Goal: Navigation & Orientation: Find specific page/section

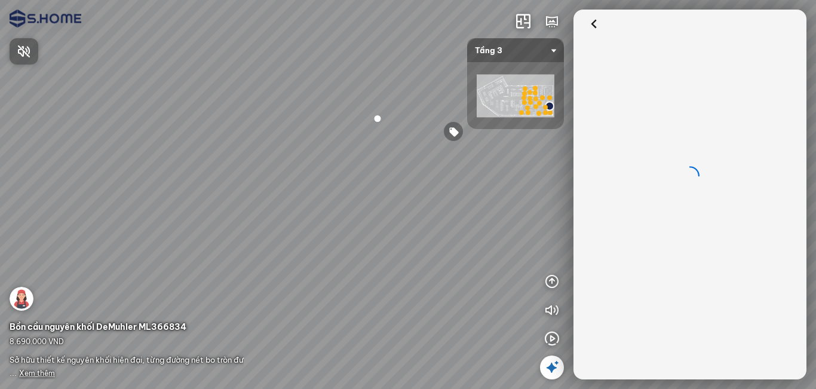
drag, startPoint x: 316, startPoint y: 245, endPoint x: 262, endPoint y: 196, distance: 72.8
click at [198, 207] on div at bounding box center [408, 194] width 816 height 389
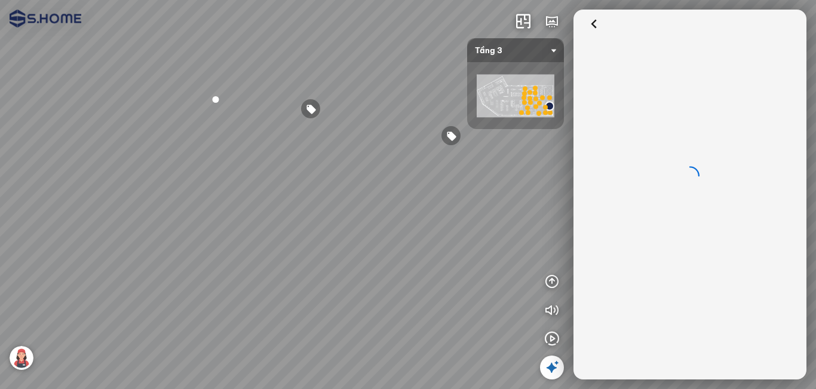
drag, startPoint x: 262, startPoint y: 196, endPoint x: 121, endPoint y: 178, distance: 142.2
click at [107, 173] on div at bounding box center [408, 194] width 816 height 389
drag, startPoint x: 262, startPoint y: 189, endPoint x: 140, endPoint y: 192, distance: 122.6
click at [129, 188] on div at bounding box center [408, 194] width 816 height 389
drag, startPoint x: 340, startPoint y: 242, endPoint x: 198, endPoint y: 207, distance: 146.4
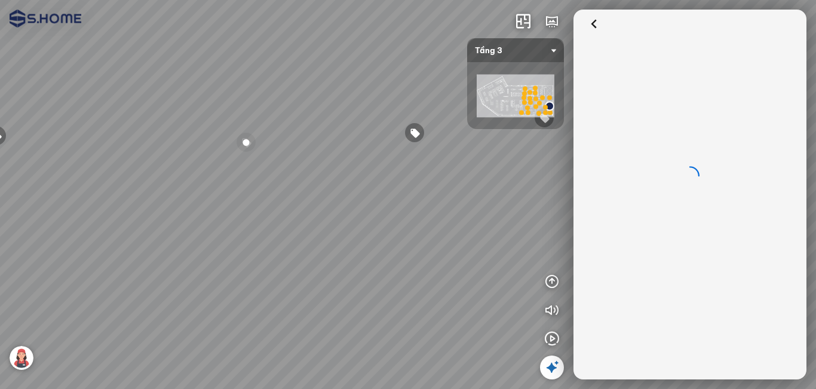
click at [155, 206] on div at bounding box center [408, 194] width 816 height 389
drag, startPoint x: 374, startPoint y: 182, endPoint x: 325, endPoint y: 234, distance: 71.9
click at [322, 234] on div at bounding box center [408, 194] width 816 height 389
drag, startPoint x: 234, startPoint y: 197, endPoint x: 339, endPoint y: 192, distance: 104.7
click at [339, 192] on div at bounding box center [408, 194] width 816 height 389
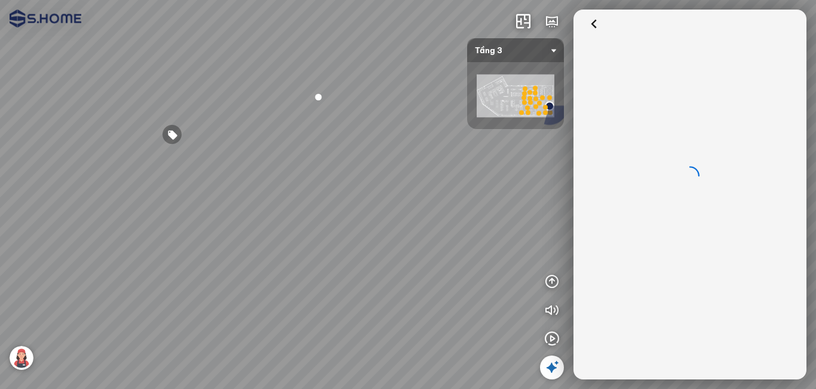
drag, startPoint x: 310, startPoint y: 229, endPoint x: 339, endPoint y: 123, distance: 109.6
click at [339, 123] on div at bounding box center [408, 194] width 816 height 389
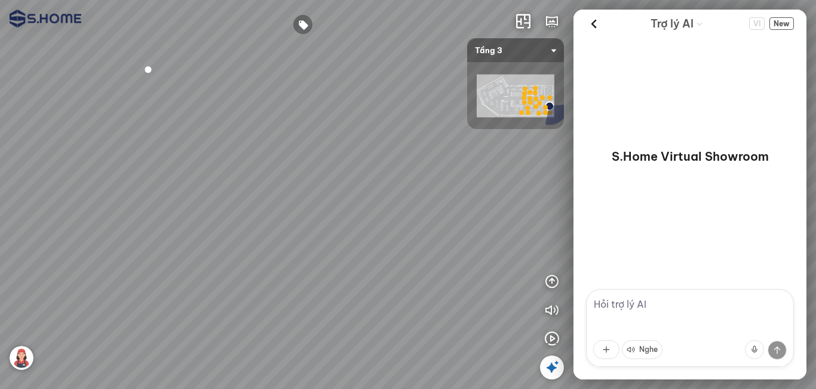
drag, startPoint x: 292, startPoint y: 173, endPoint x: 231, endPoint y: 222, distance: 78.2
click at [207, 230] on div at bounding box center [408, 194] width 816 height 389
drag, startPoint x: 338, startPoint y: 166, endPoint x: 227, endPoint y: 216, distance: 122.2
click at [216, 217] on div at bounding box center [408, 194] width 816 height 389
drag, startPoint x: 353, startPoint y: 155, endPoint x: 281, endPoint y: 262, distance: 128.5
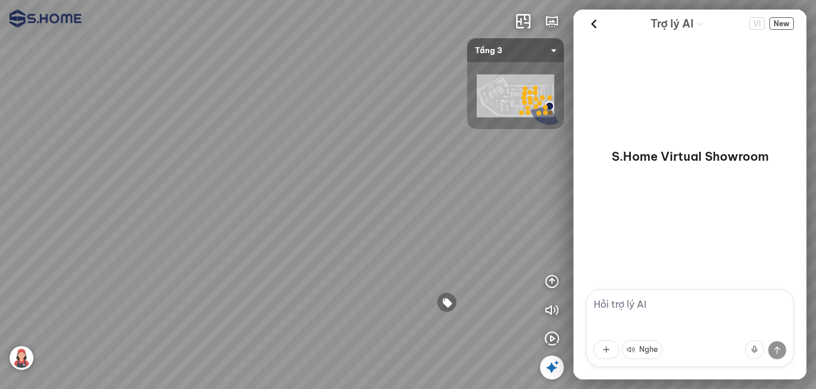
click at [281, 262] on div at bounding box center [408, 194] width 816 height 389
drag, startPoint x: 347, startPoint y: 222, endPoint x: 118, endPoint y: 161, distance: 236.9
click at [118, 161] on div at bounding box center [408, 194] width 816 height 389
drag, startPoint x: 337, startPoint y: 188, endPoint x: 194, endPoint y: 209, distance: 144.5
click at [194, 209] on div at bounding box center [408, 194] width 816 height 389
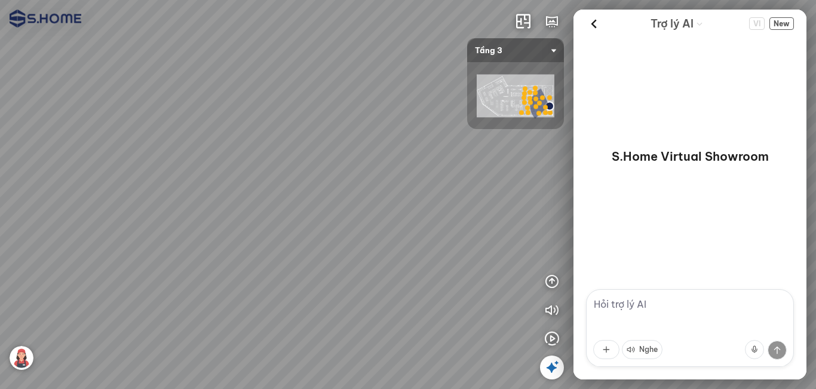
click at [140, 108] on div at bounding box center [408, 194] width 816 height 389
drag, startPoint x: 353, startPoint y: 154, endPoint x: 246, endPoint y: 155, distance: 107.0
click at [246, 155] on div at bounding box center [408, 194] width 816 height 389
drag, startPoint x: 338, startPoint y: 156, endPoint x: 107, endPoint y: 149, distance: 230.8
click at [105, 149] on div at bounding box center [408, 194] width 816 height 389
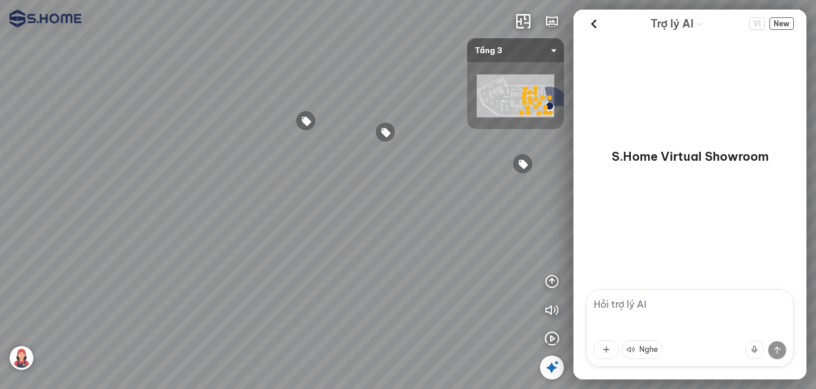
drag, startPoint x: 307, startPoint y: 167, endPoint x: 286, endPoint y: 155, distance: 24.4
click at [220, 167] on div at bounding box center [408, 194] width 816 height 389
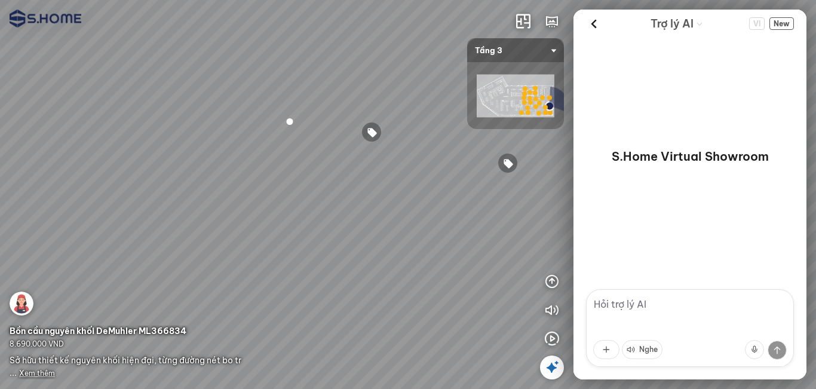
click at [484, 19] on div at bounding box center [408, 194] width 816 height 389
drag, startPoint x: 310, startPoint y: 213, endPoint x: 359, endPoint y: 213, distance: 49.0
click at [359, 213] on div at bounding box center [408, 194] width 816 height 389
